Goal: Information Seeking & Learning: Learn about a topic

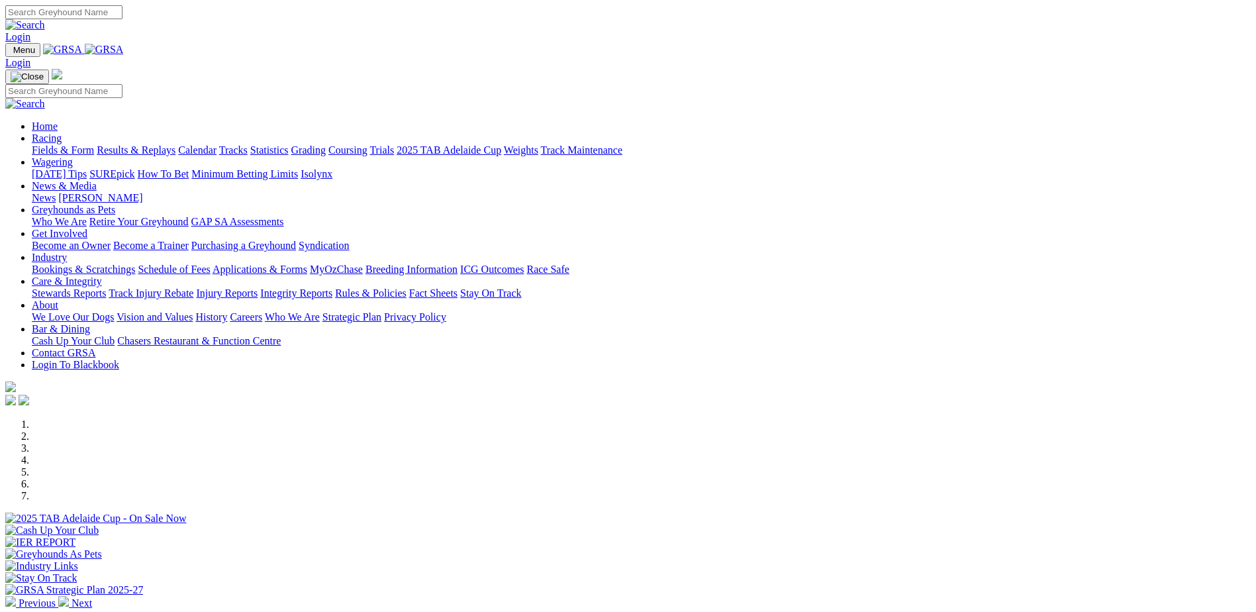
scroll to position [397, 0]
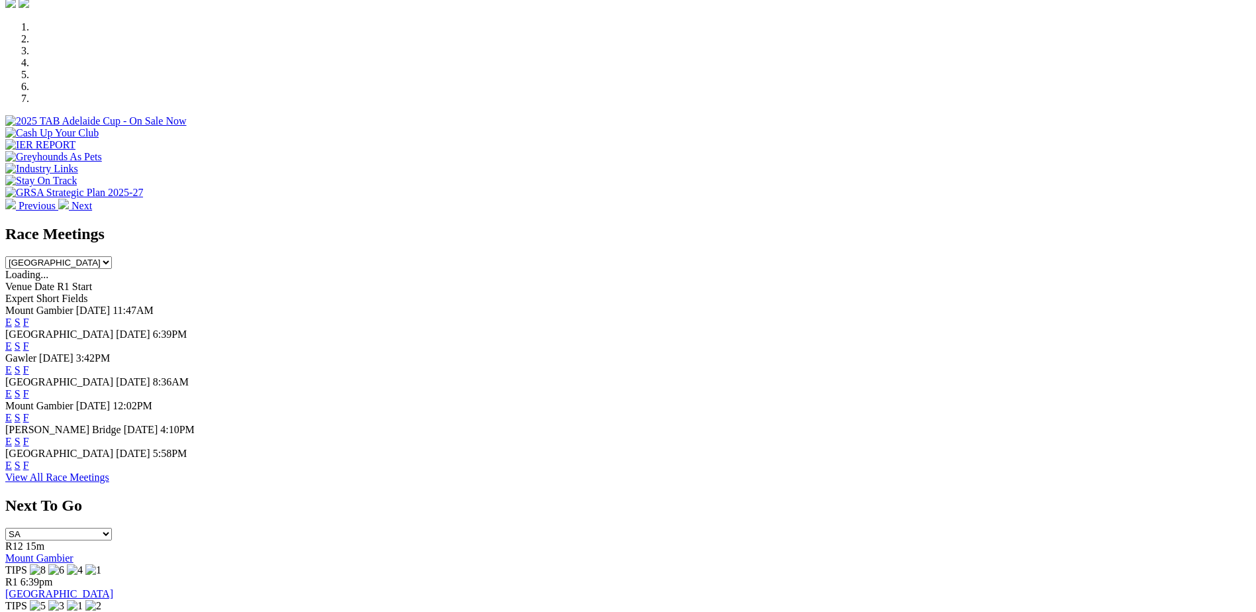
click at [29, 471] on link "F" at bounding box center [26, 464] width 6 height 11
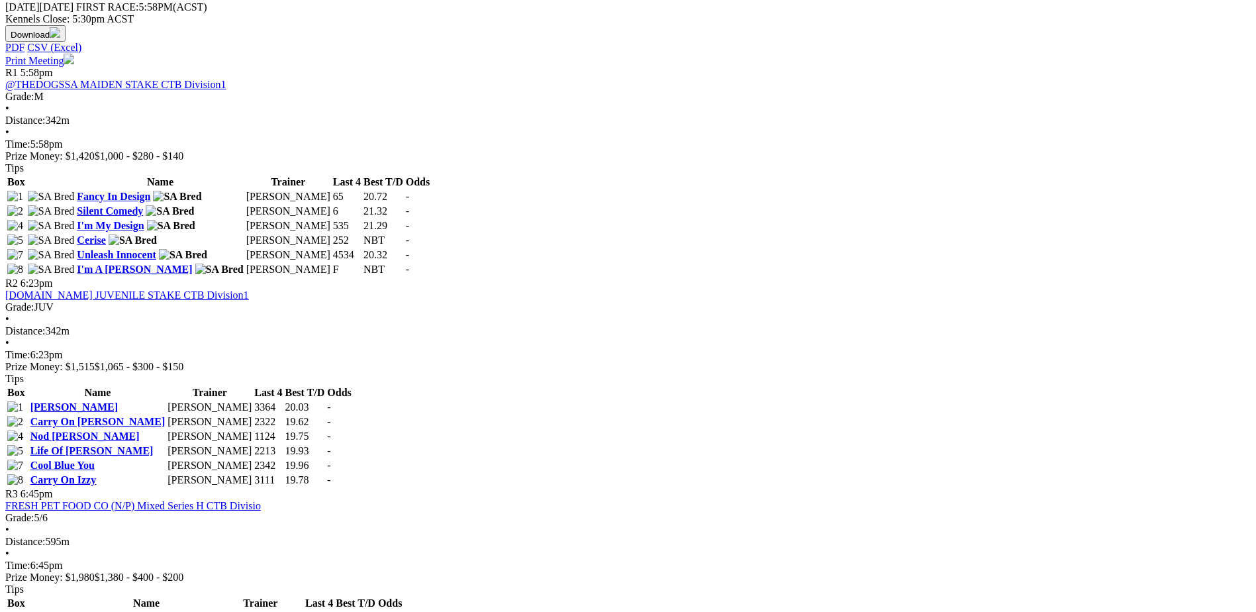
scroll to position [612, 0]
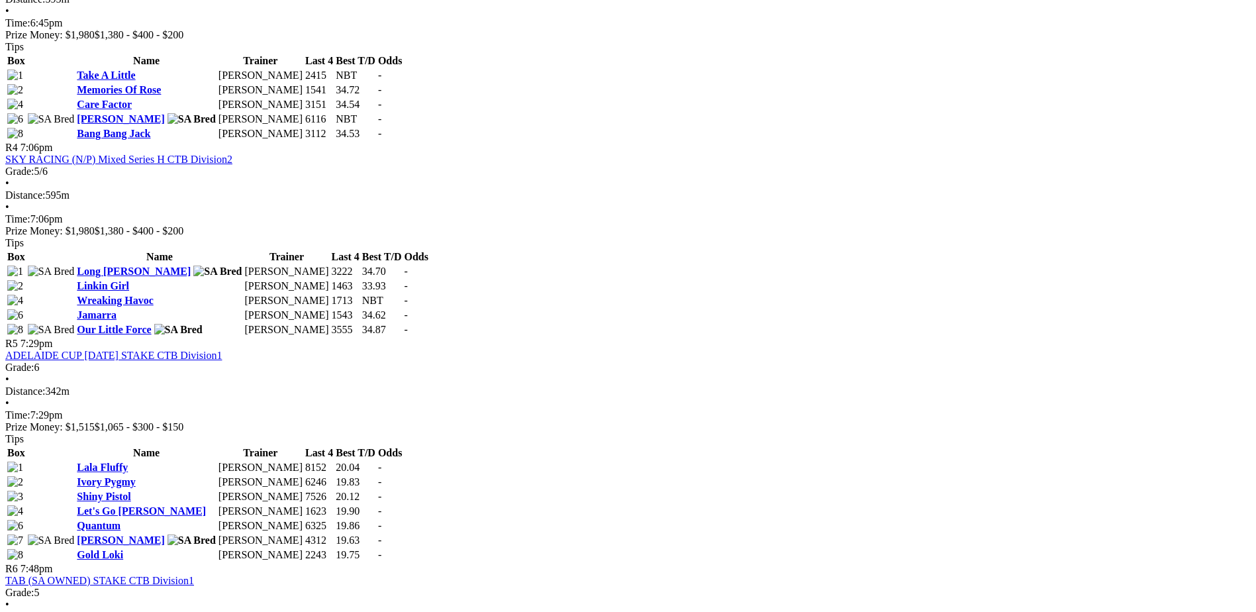
scroll to position [1109, 0]
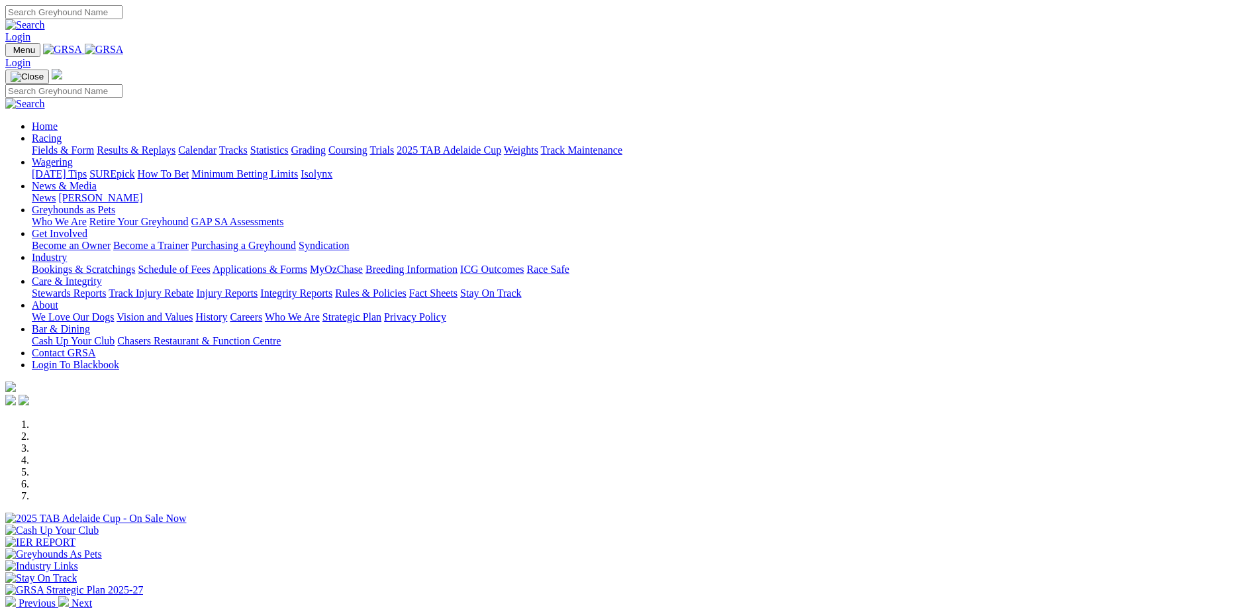
scroll to position [397, 0]
